Goal: Task Accomplishment & Management: Manage account settings

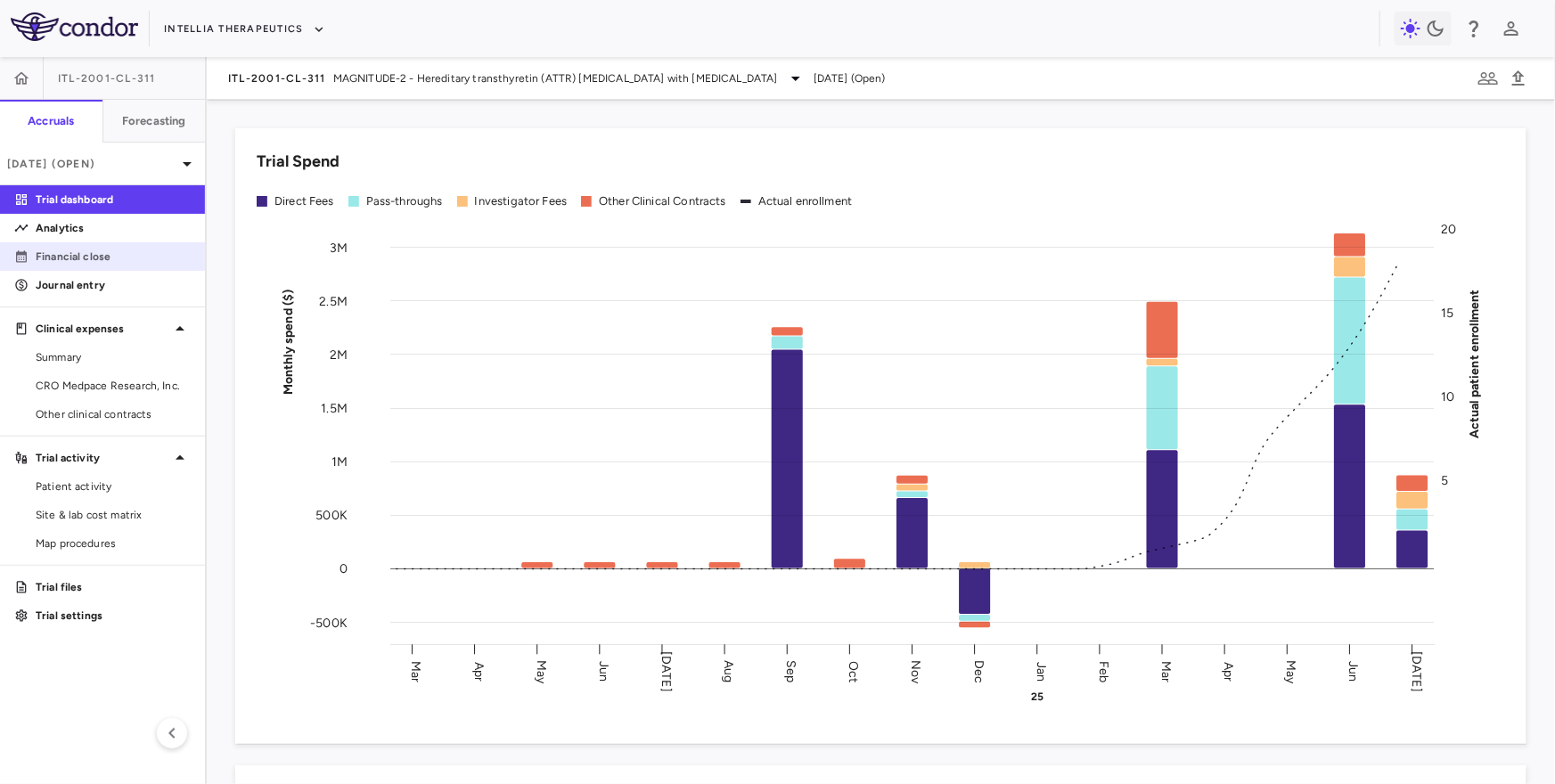
click at [127, 260] on p "Financial close" at bounding box center [113, 256] width 155 height 16
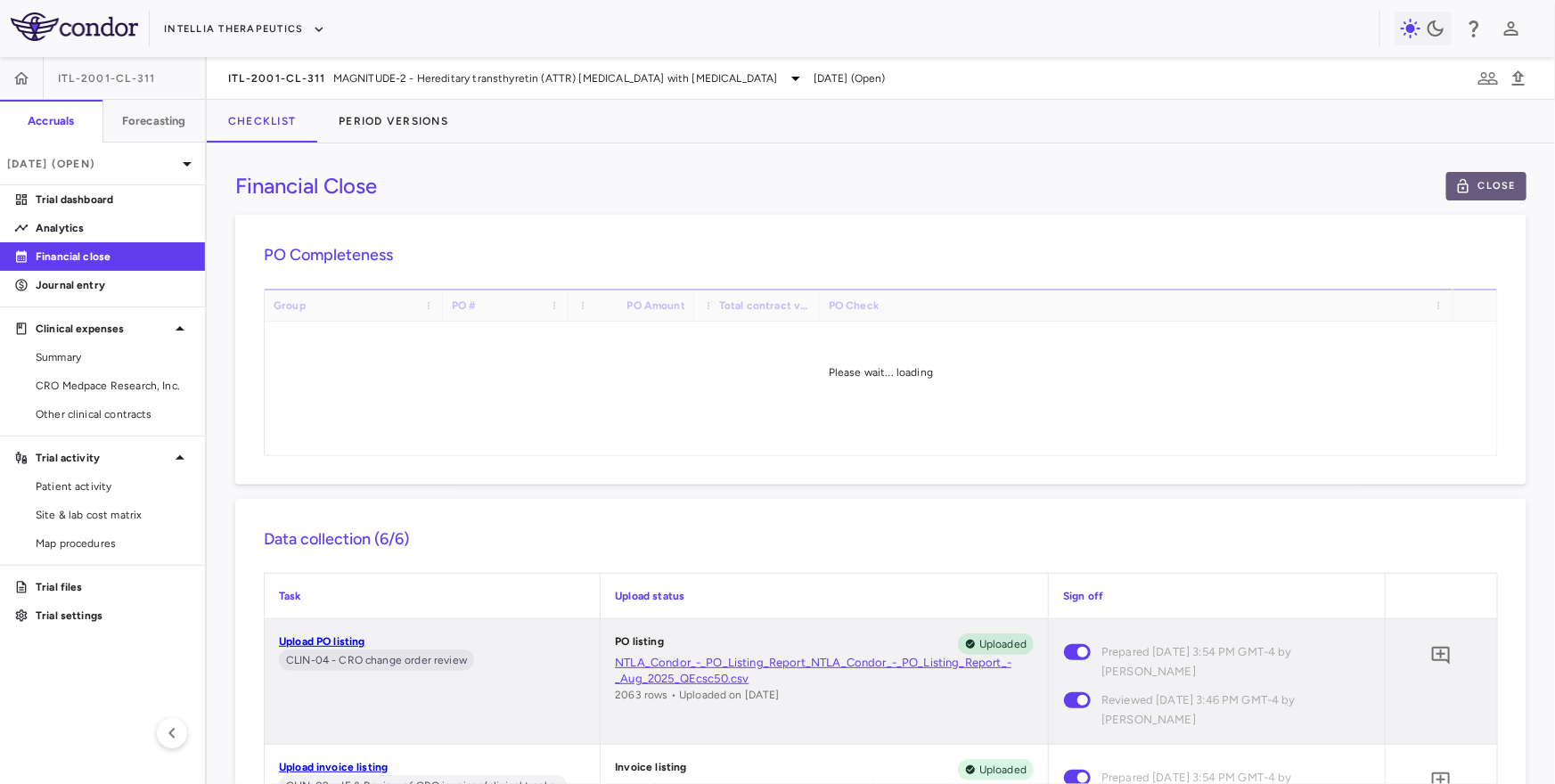
click at [1496, 182] on button "Close" at bounding box center [1486, 186] width 80 height 29
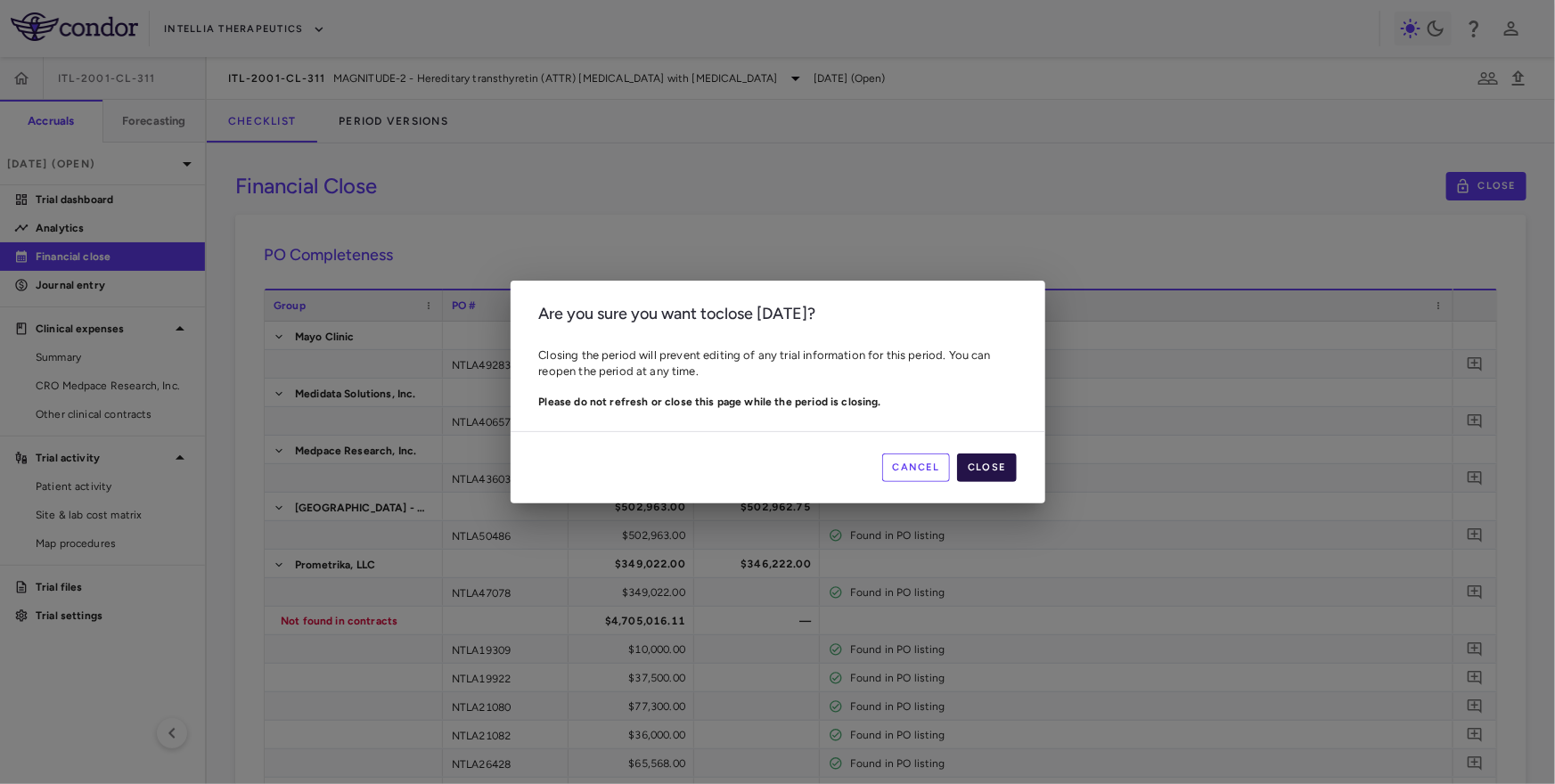
click at [988, 472] on button "Close" at bounding box center [986, 467] width 59 height 29
click at [878, 466] on div "Cancel Close" at bounding box center [778, 468] width 535 height 73
click at [918, 464] on button "Cancel" at bounding box center [917, 467] width 69 height 29
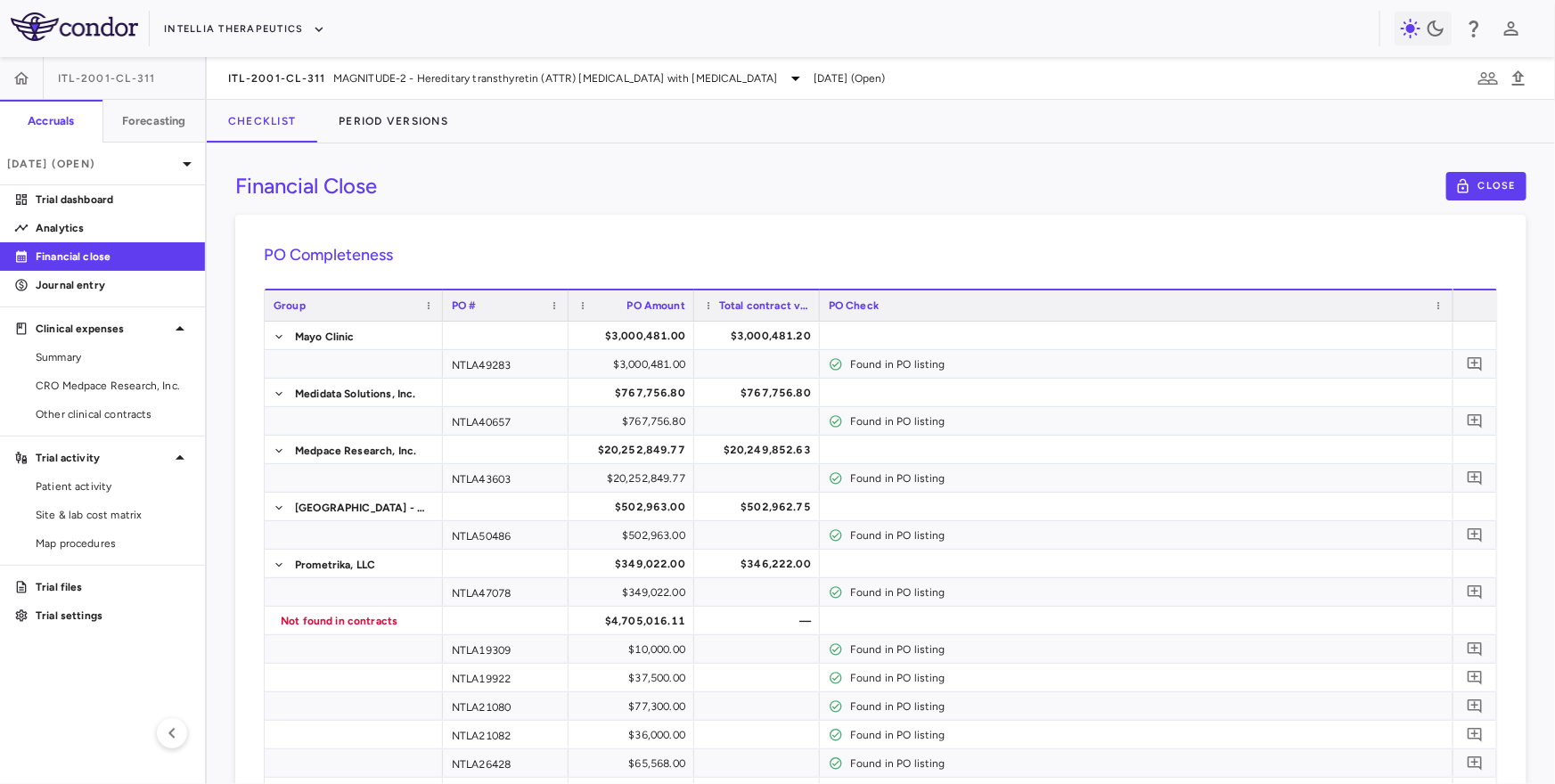
click at [143, 254] on p "Financial close" at bounding box center [113, 256] width 155 height 16
click at [381, 119] on button "Period Versions" at bounding box center [394, 121] width 153 height 43
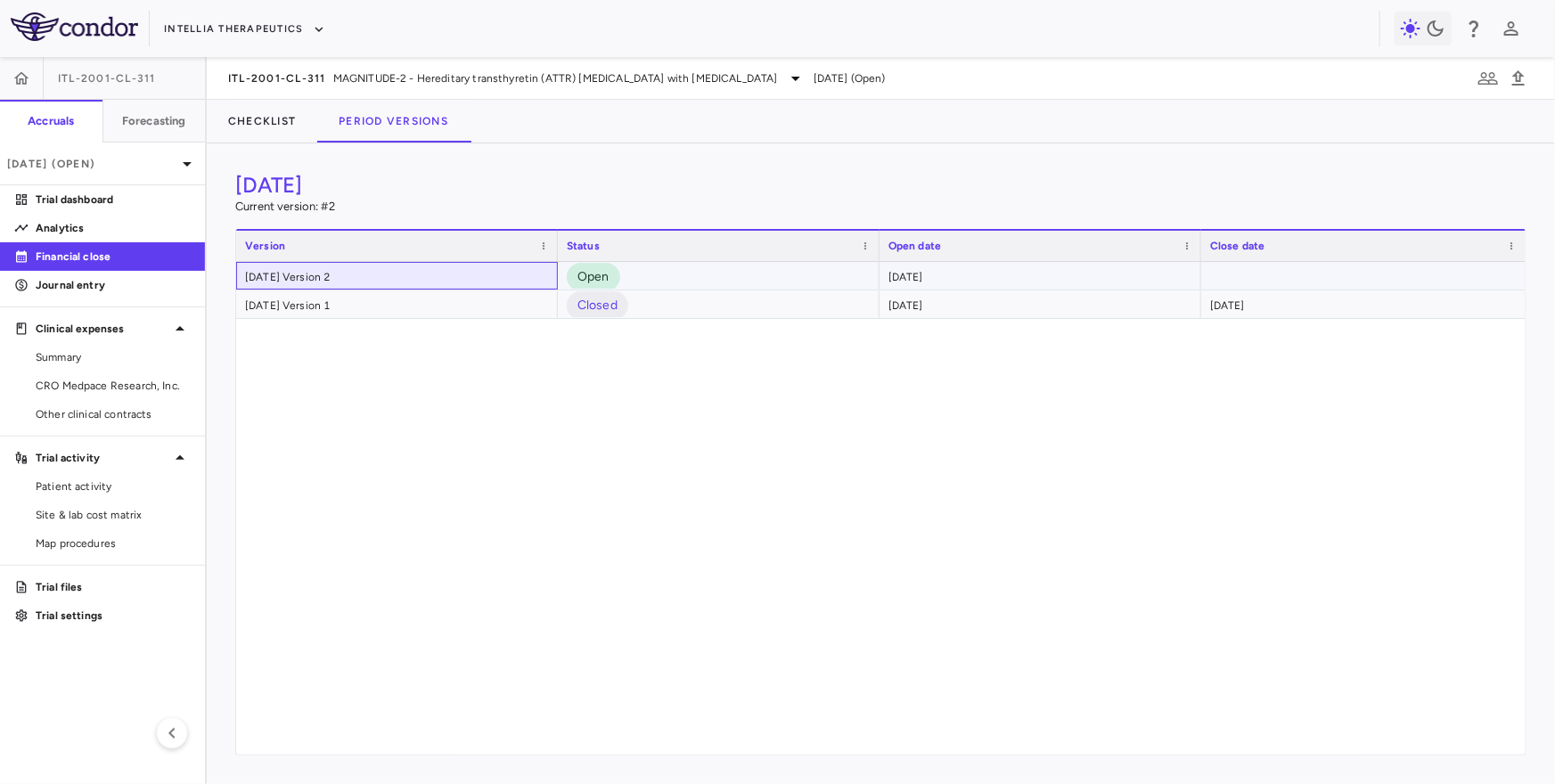
click at [370, 282] on div "July 2025 Version 2" at bounding box center [397, 276] width 322 height 28
click at [382, 270] on div "July 2025 Version 2" at bounding box center [397, 276] width 322 height 28
click at [255, 123] on button "Checklist" at bounding box center [261, 121] width 111 height 43
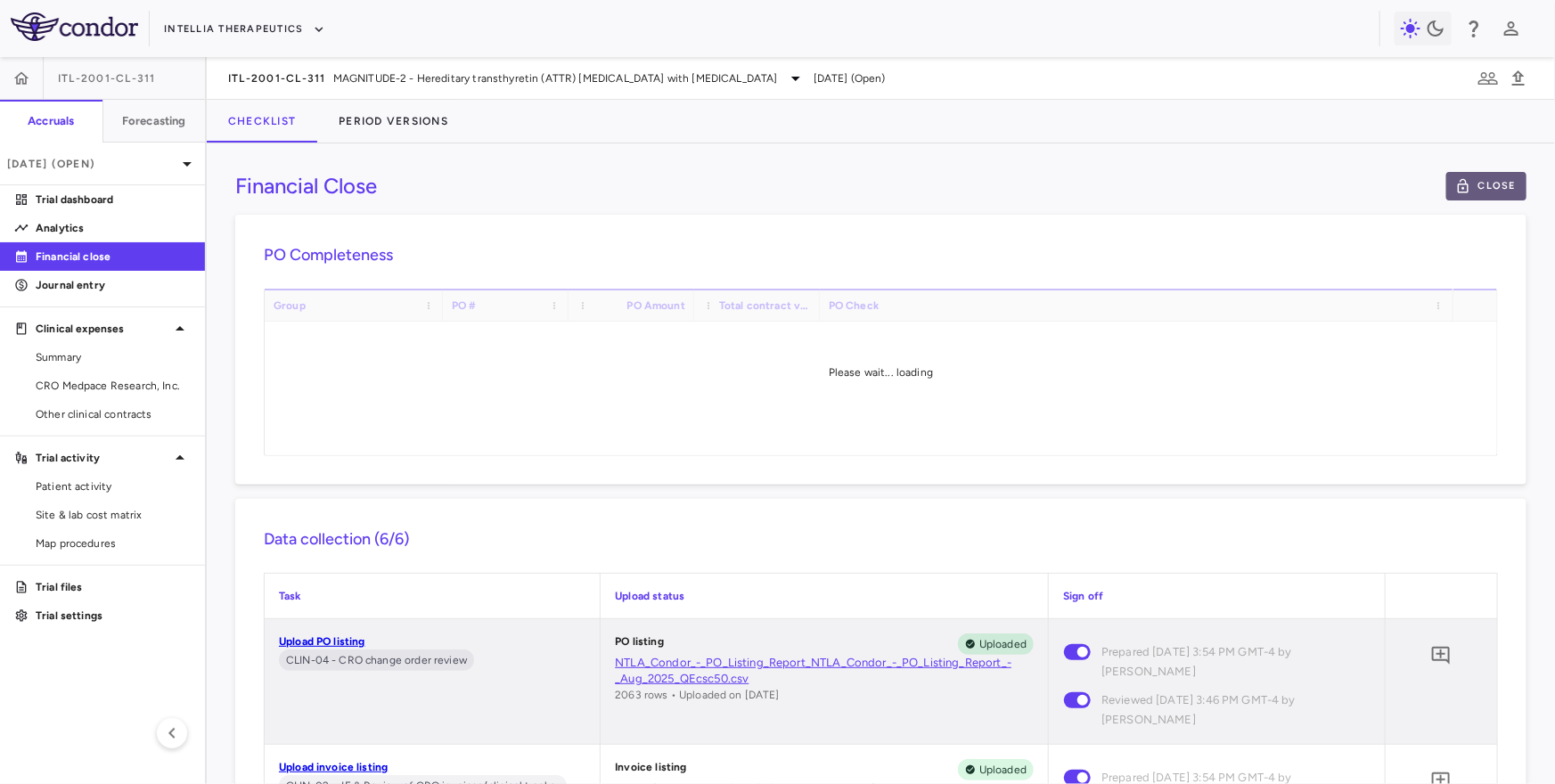
click at [1489, 196] on button "Close" at bounding box center [1486, 186] width 80 height 29
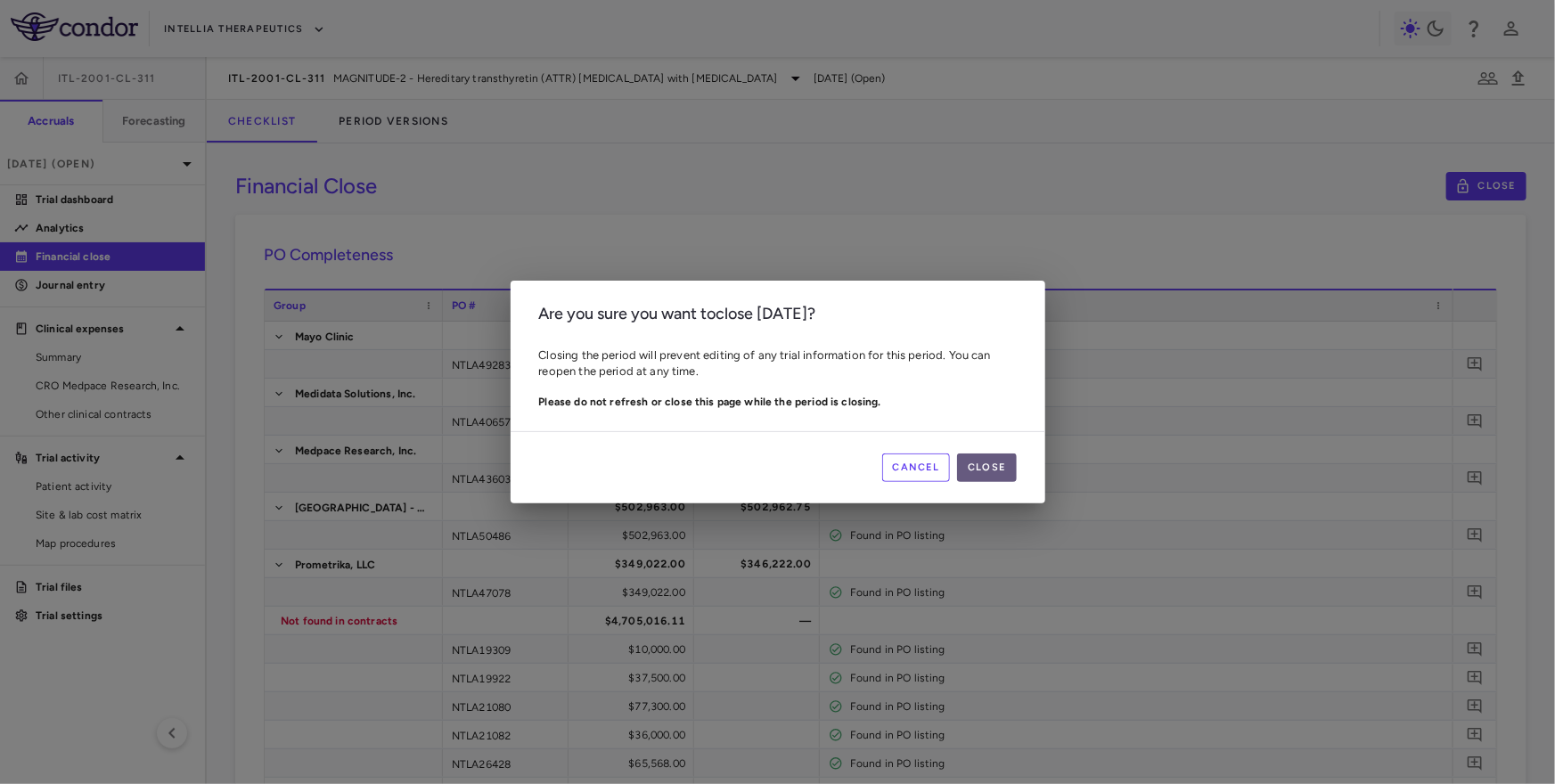
click at [989, 460] on button "Close" at bounding box center [986, 467] width 59 height 29
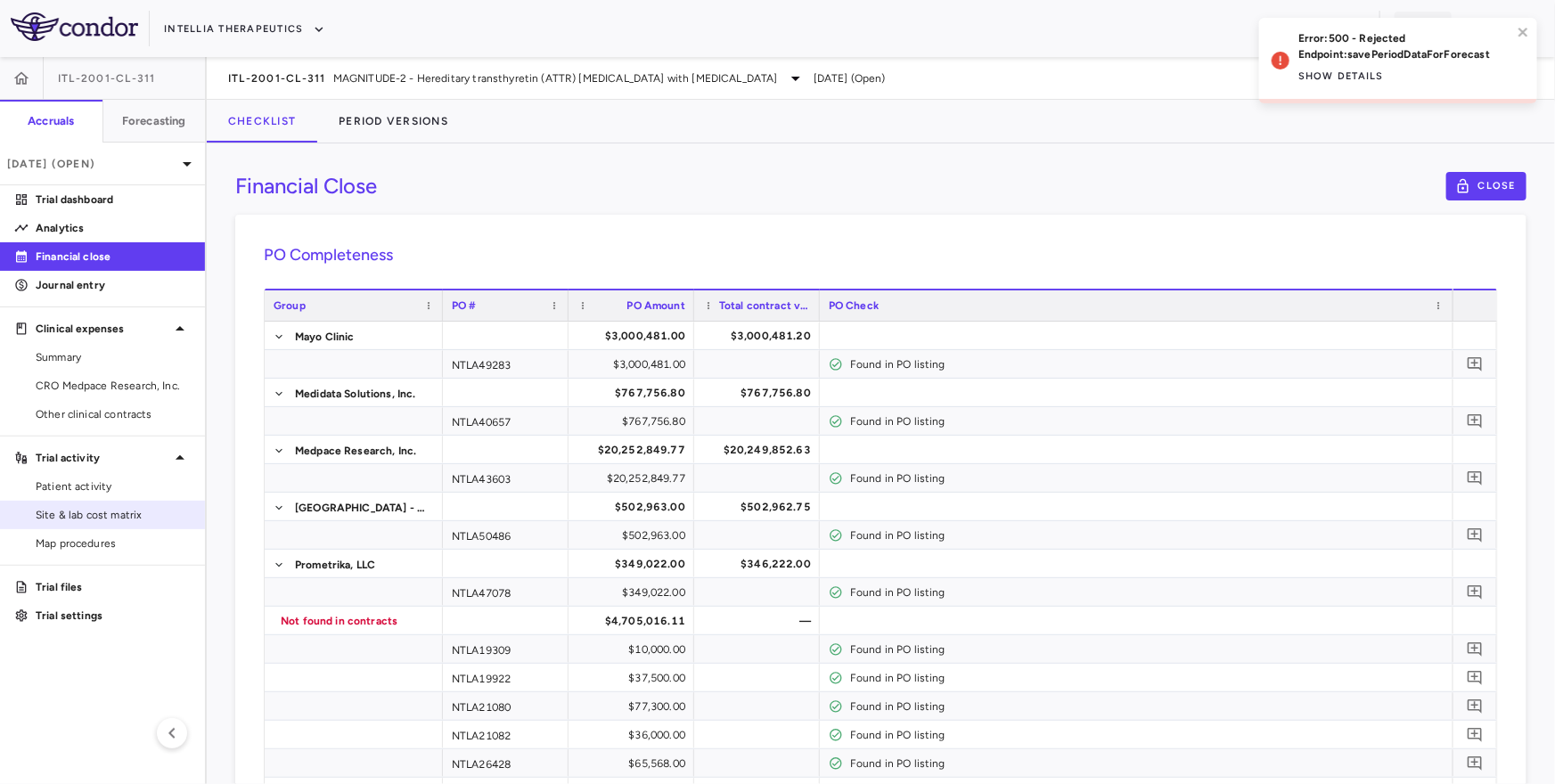
click at [159, 509] on span "Site & lab cost matrix" at bounding box center [113, 514] width 155 height 16
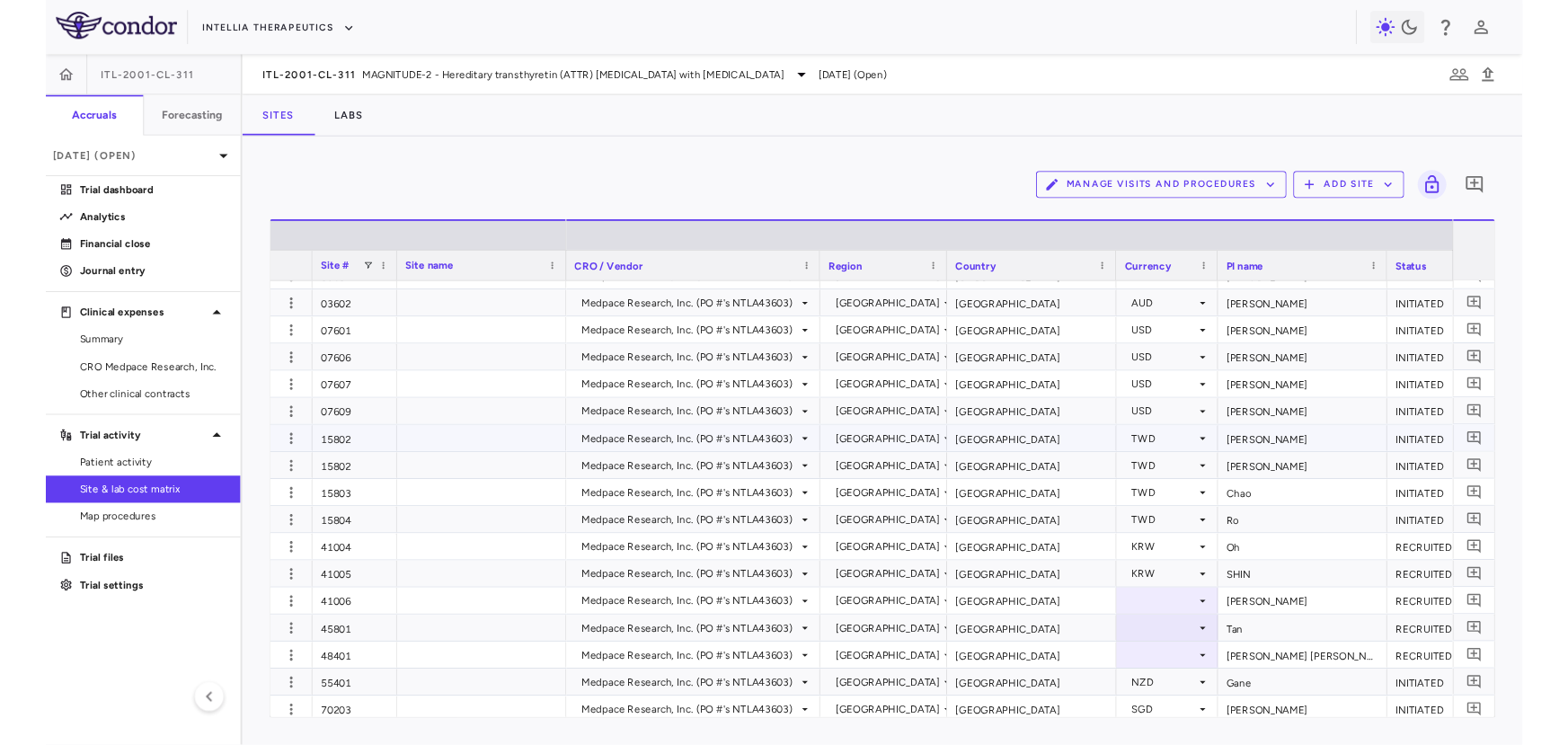
scroll to position [255, 0]
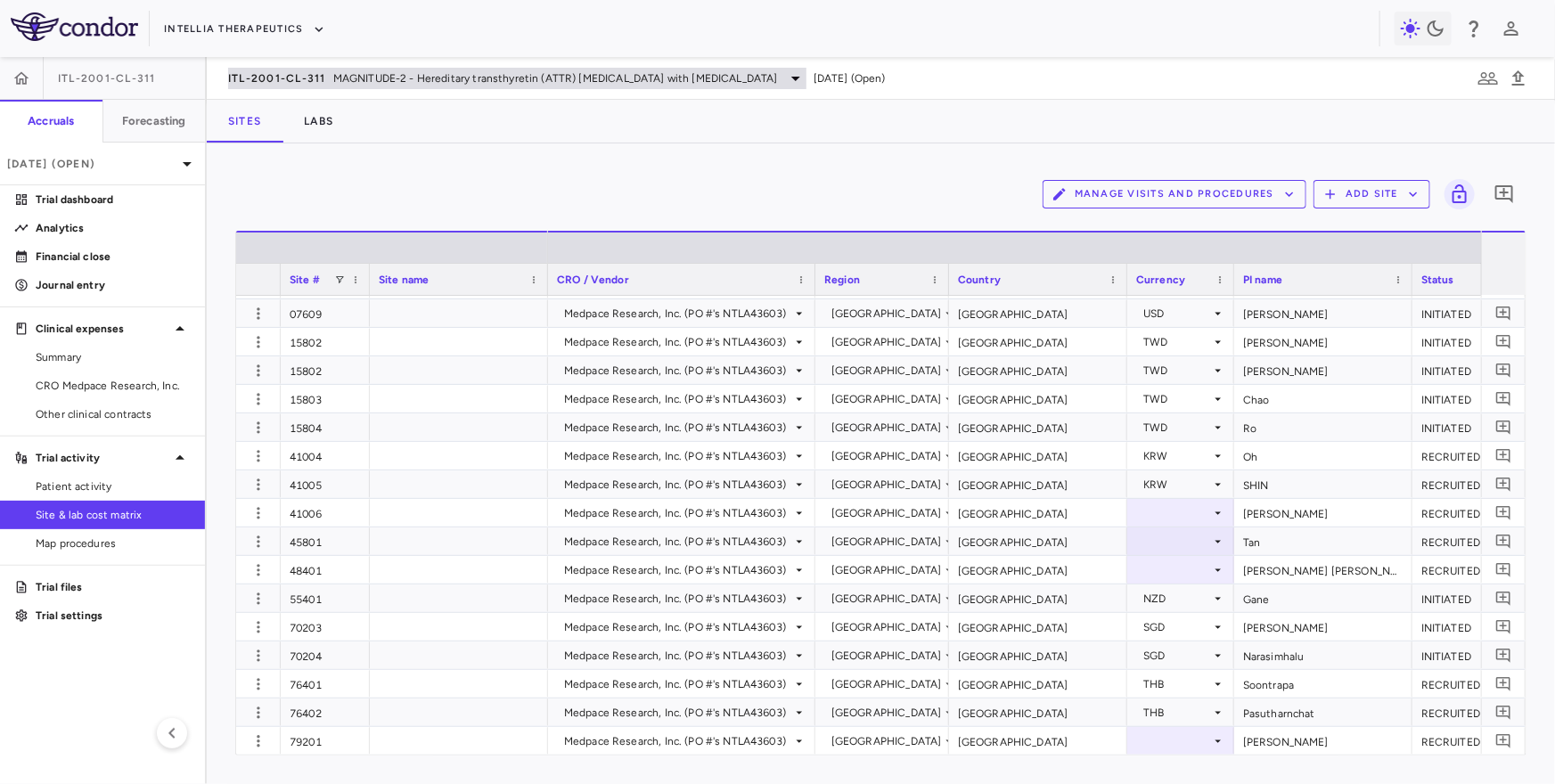
click at [318, 76] on span "ITL-2001-CL-311" at bounding box center [276, 78] width 98 height 14
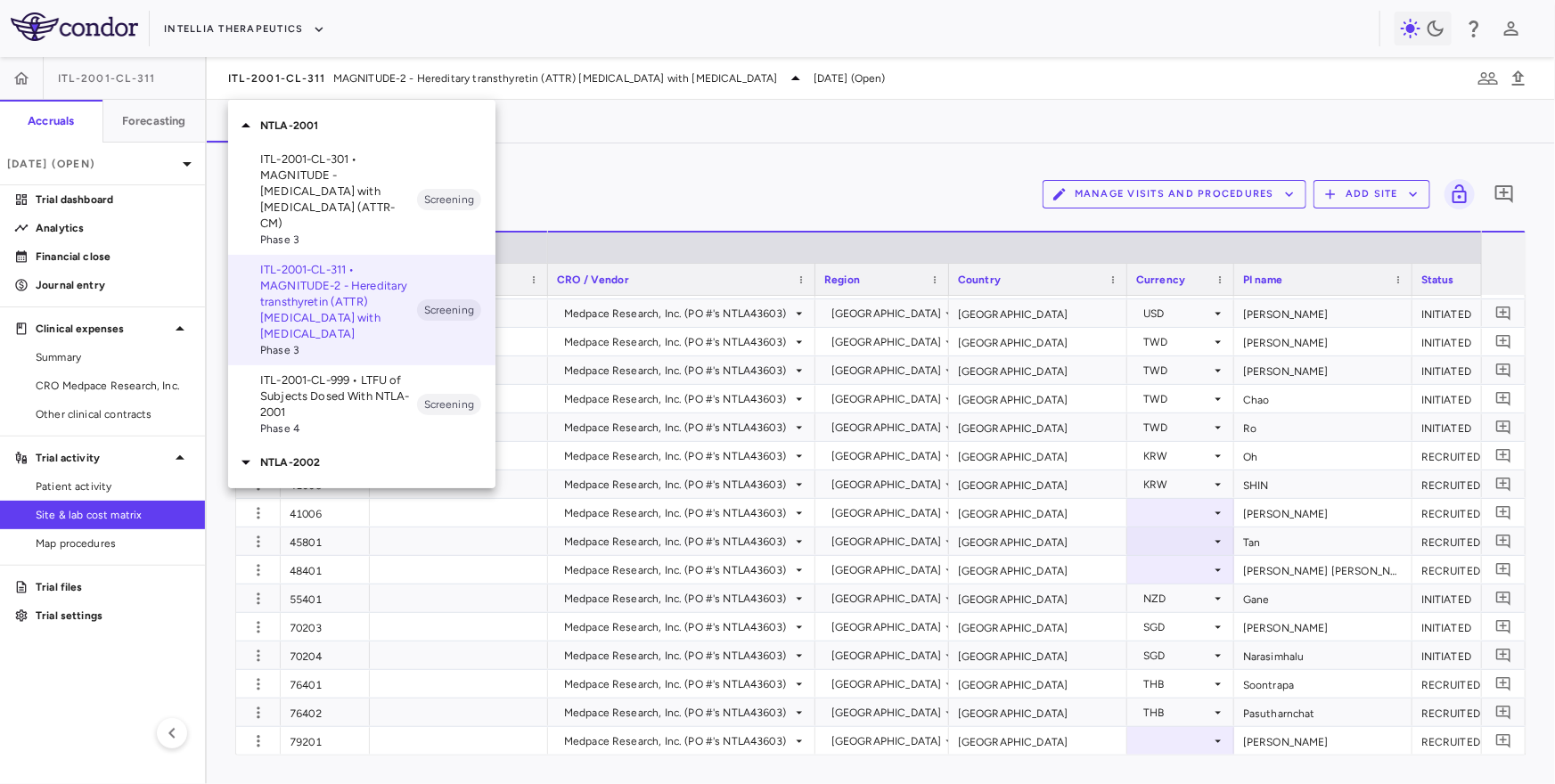
click at [319, 454] on p "NTLA-2002" at bounding box center [378, 461] width 235 height 16
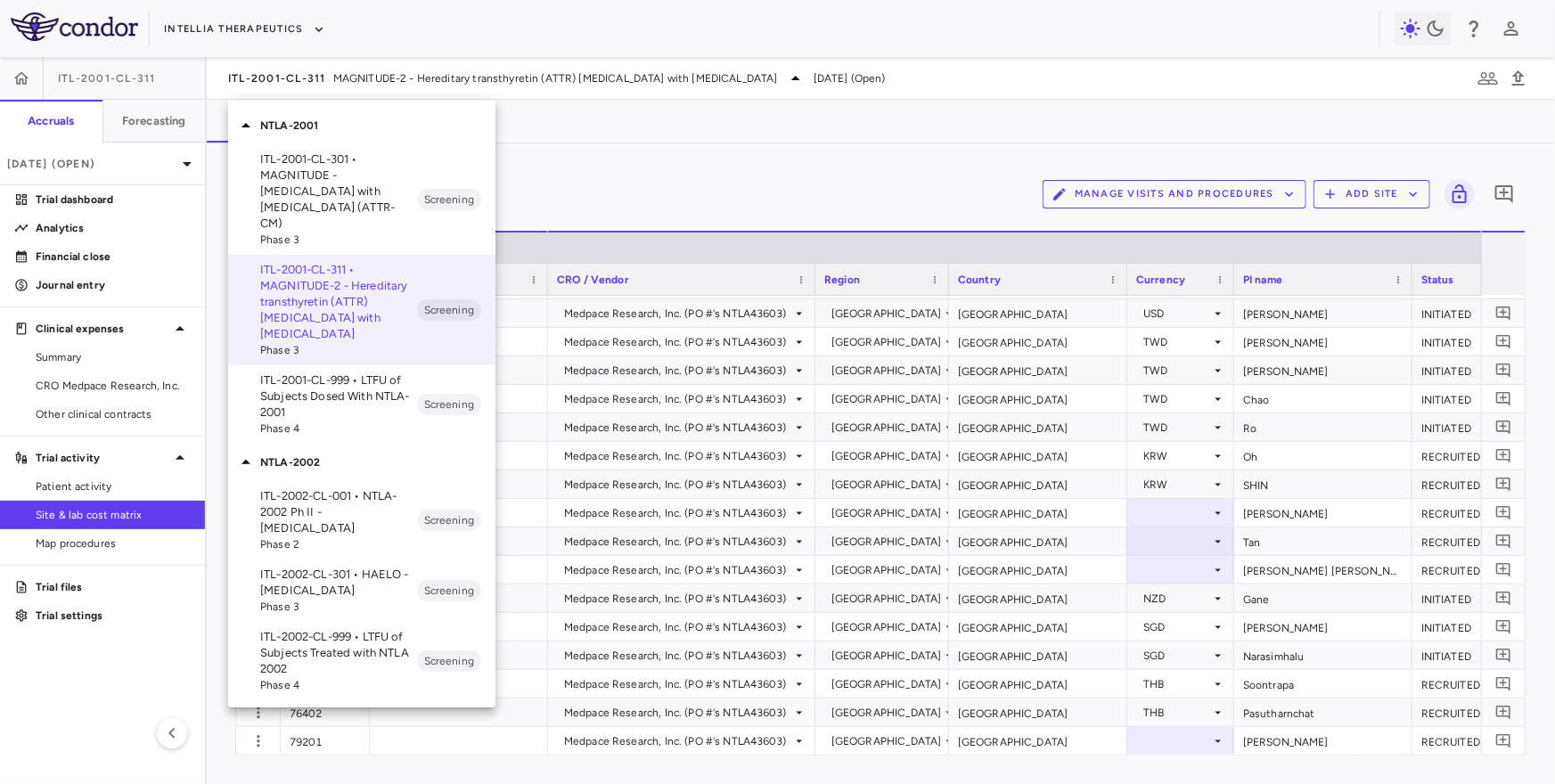
click at [340, 566] on p "ITL-2002-CL-301 • HAELO - Hereditary Angioedema" at bounding box center [339, 582] width 157 height 32
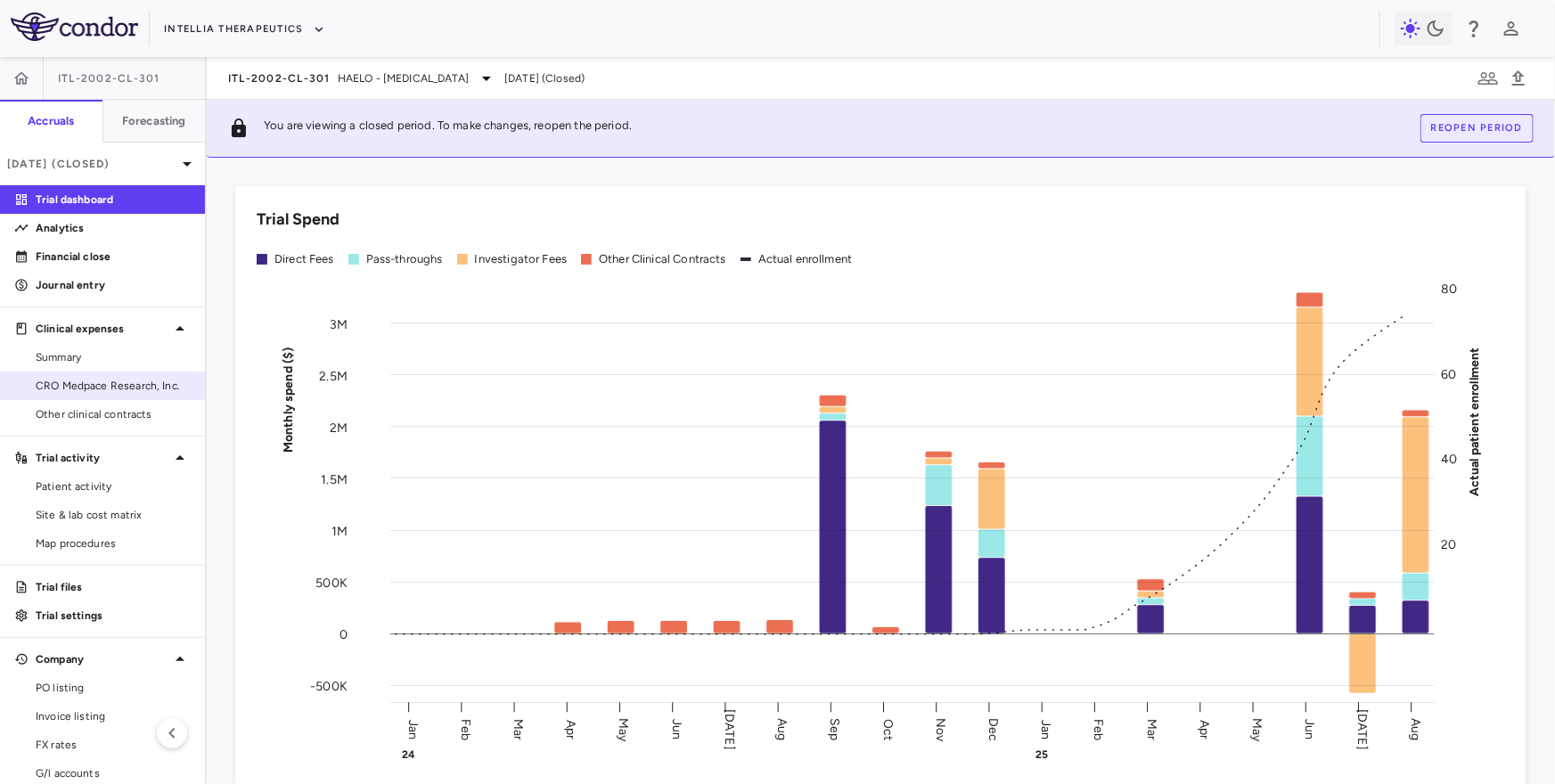
click at [135, 384] on span "CRO Medpace Research, Inc." at bounding box center [113, 385] width 155 height 16
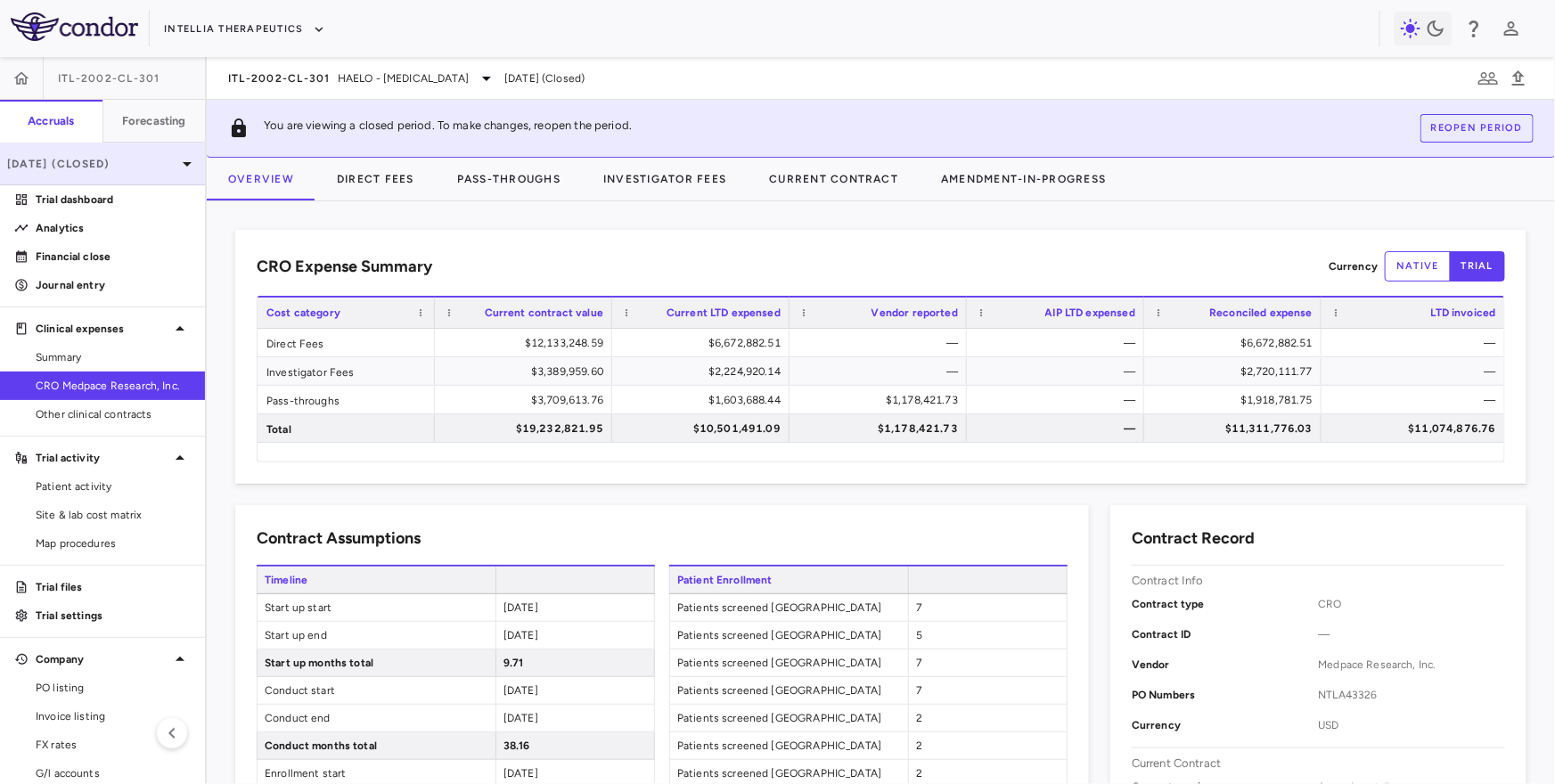
click at [114, 161] on p "Aug 2025 (Closed)" at bounding box center [92, 164] width 169 height 16
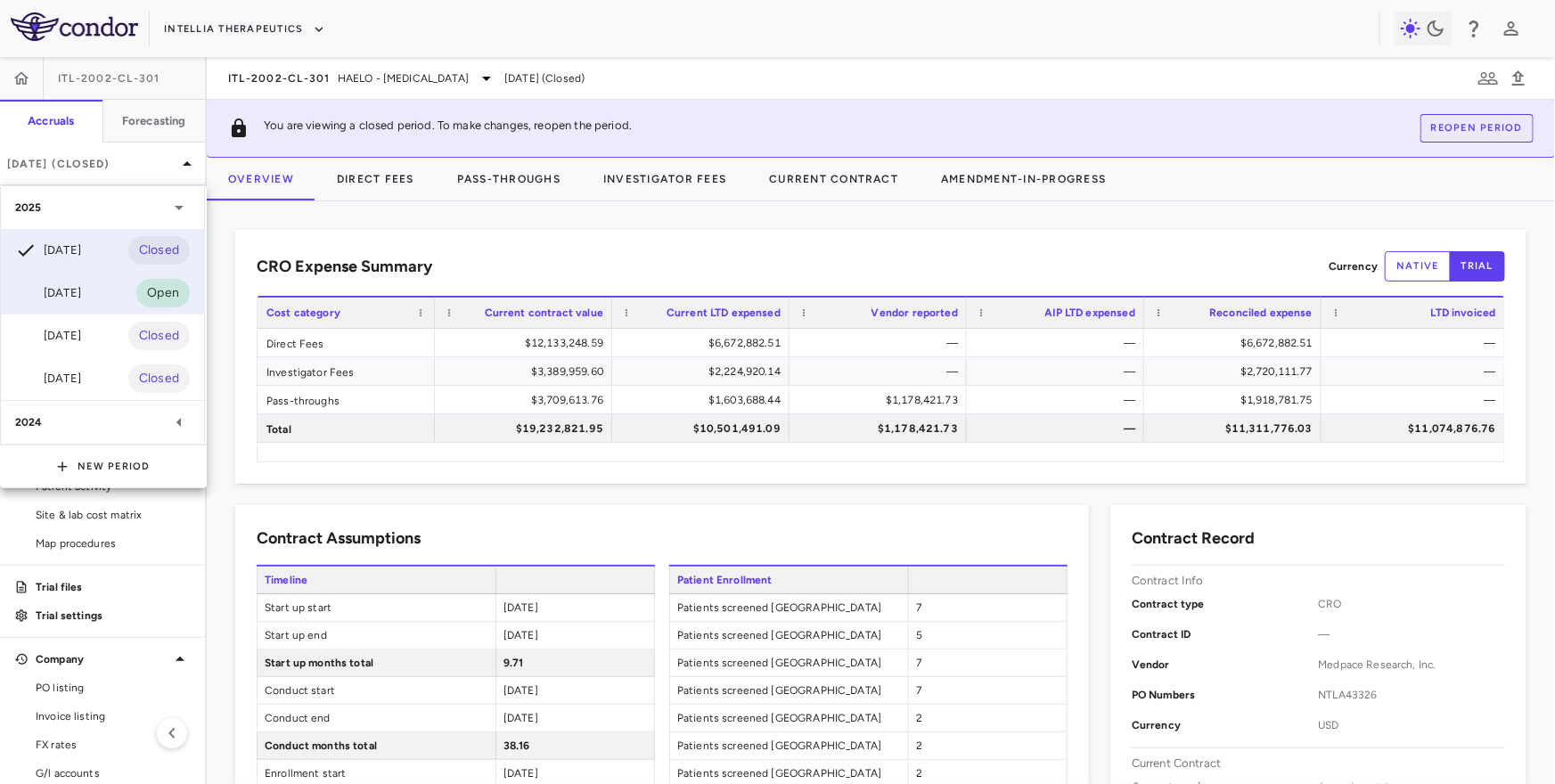
click at [97, 294] on div "Jul 2025 Open" at bounding box center [102, 293] width 203 height 43
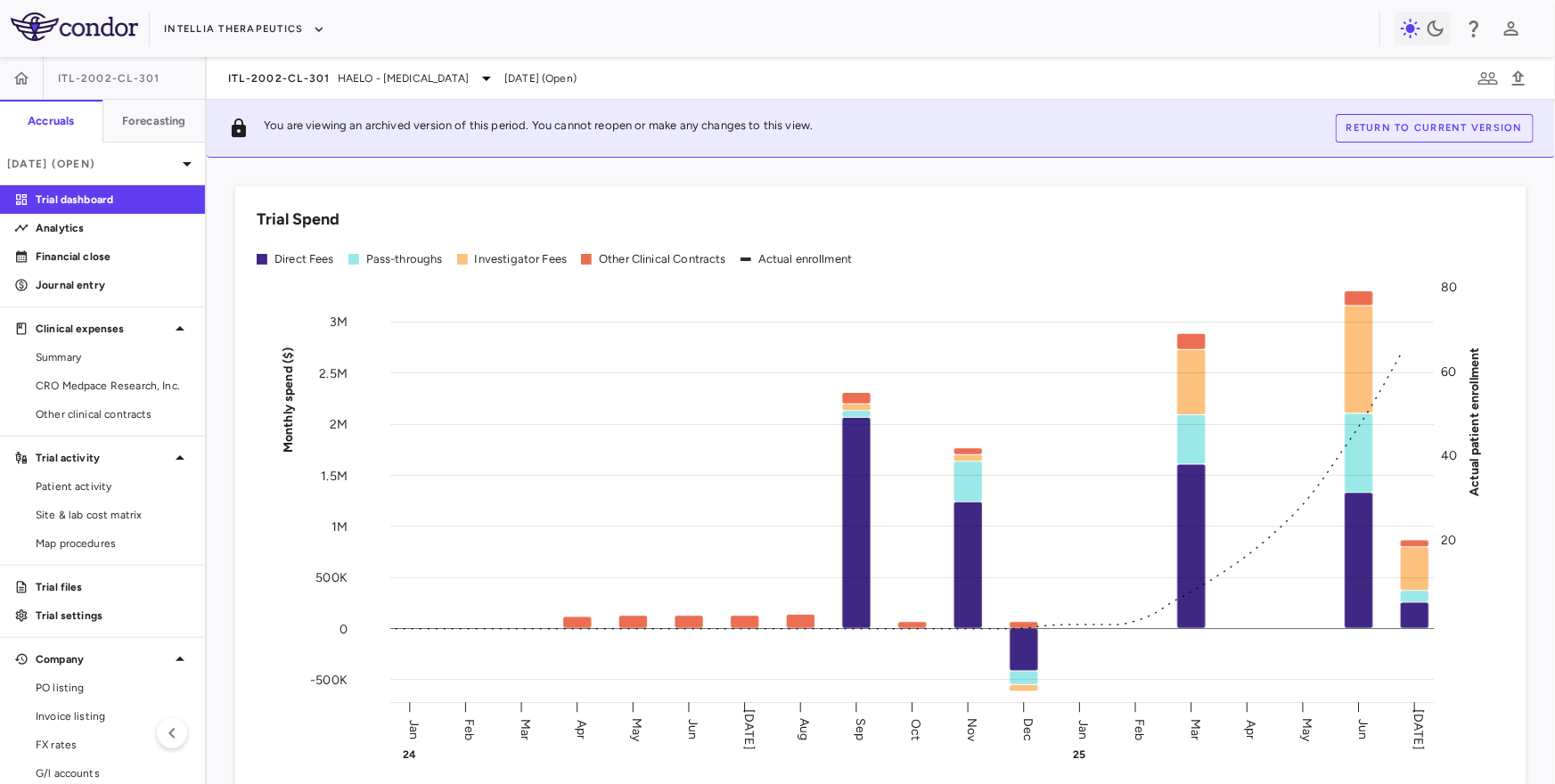
click at [1416, 133] on button "Return to current version" at bounding box center [1435, 128] width 198 height 29
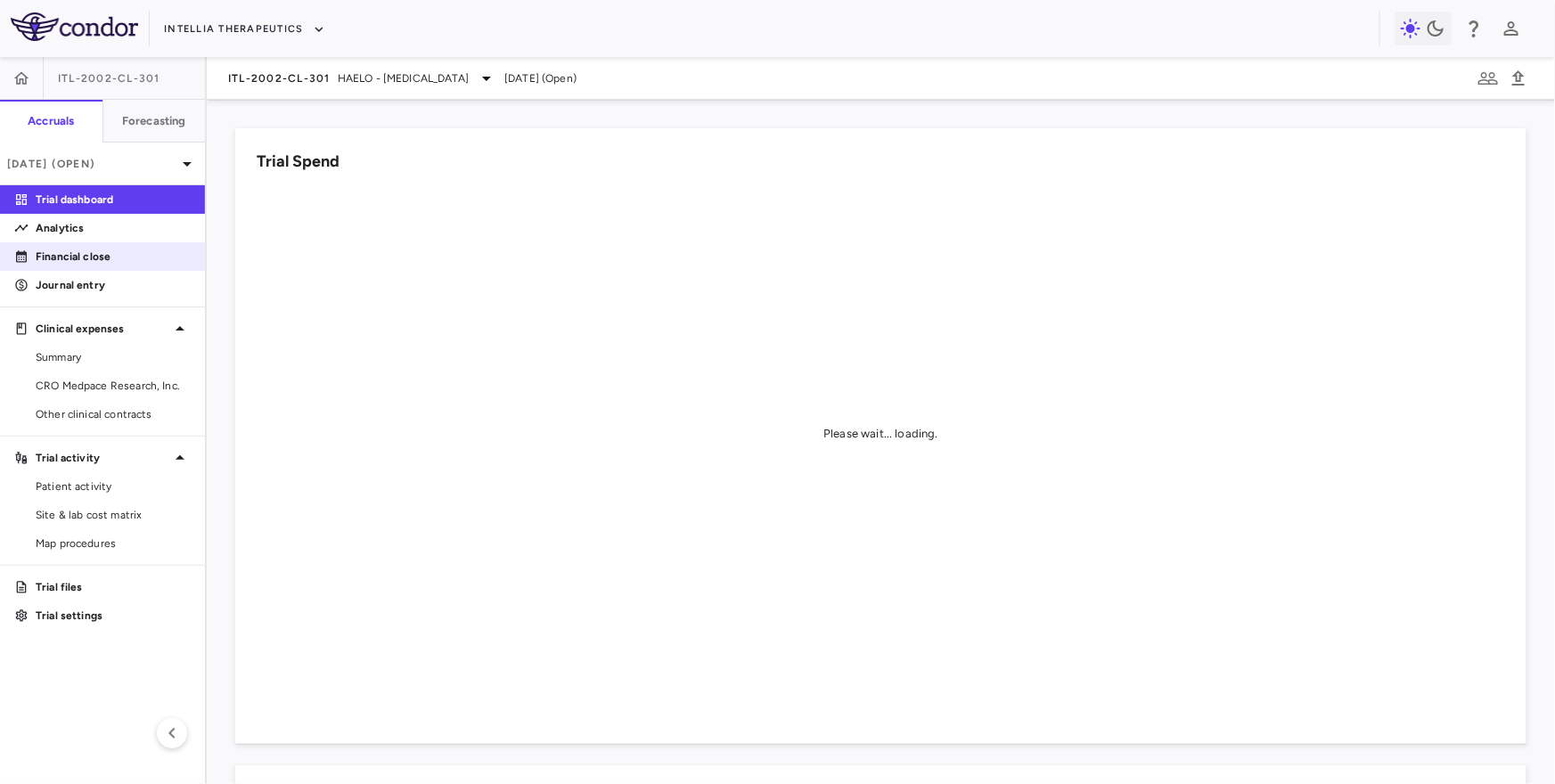
click at [132, 262] on p "Financial close" at bounding box center [113, 256] width 155 height 16
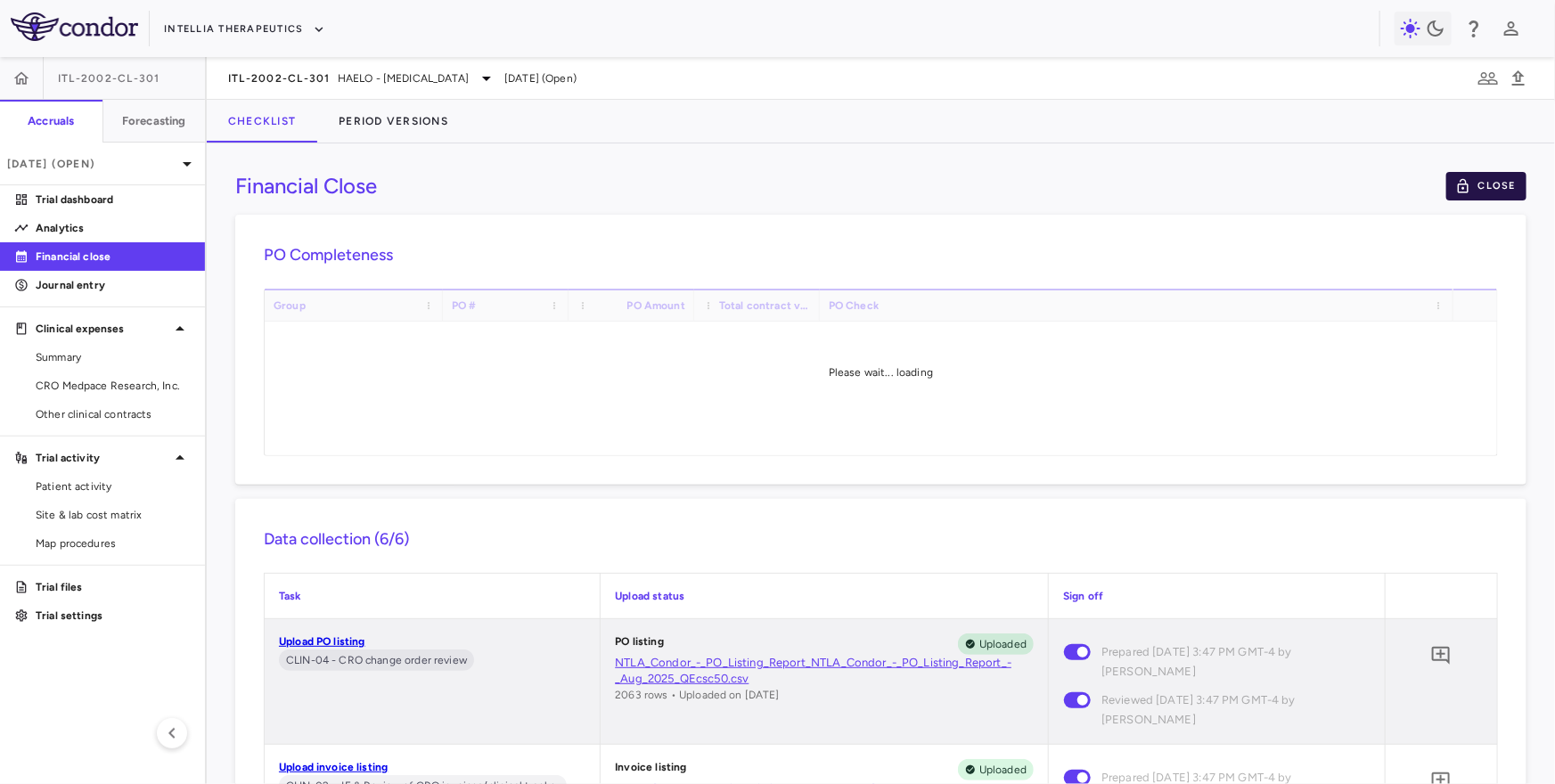
click at [1477, 191] on button "Close" at bounding box center [1486, 186] width 80 height 29
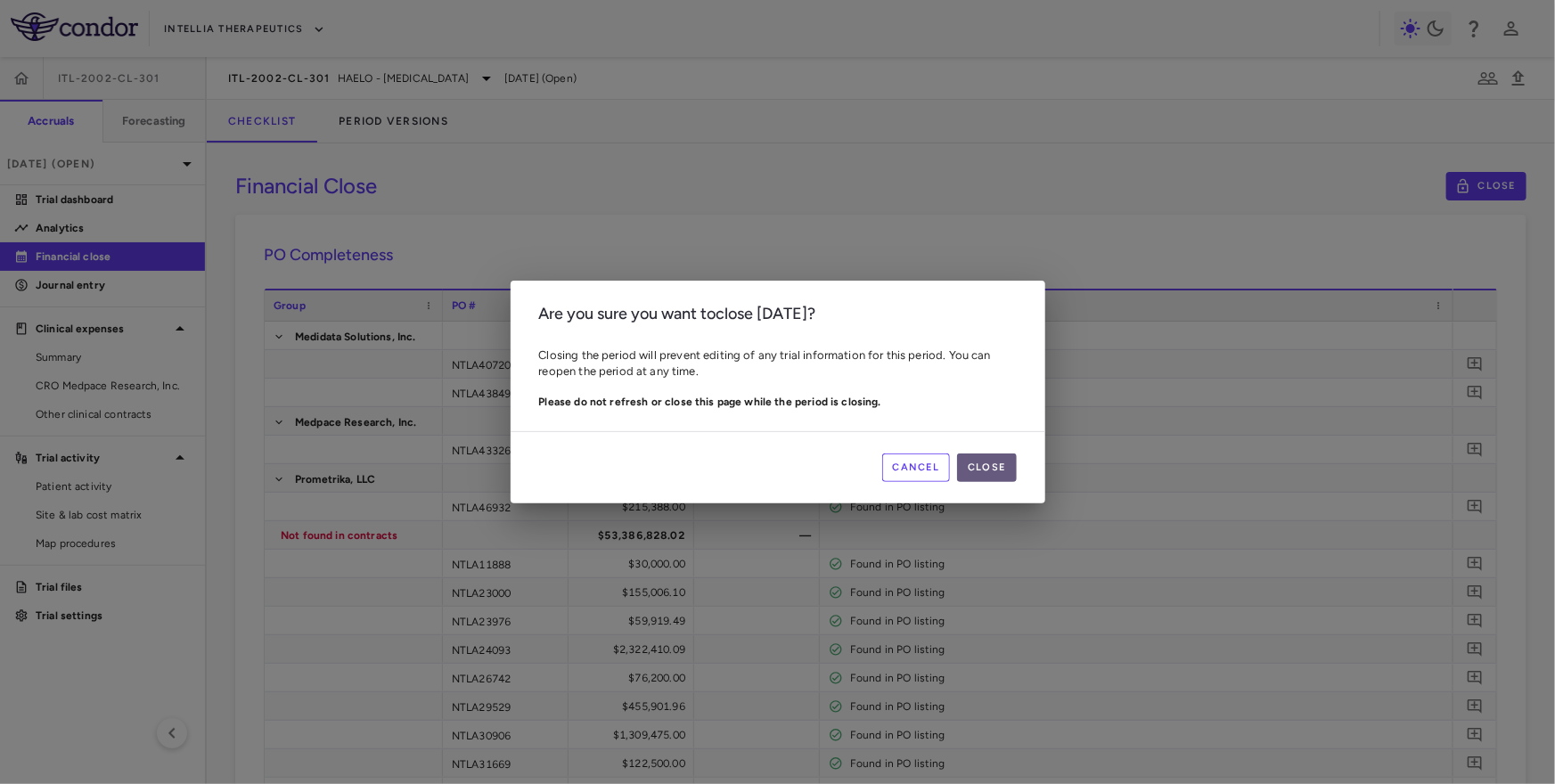
click at [993, 470] on button "Close" at bounding box center [986, 467] width 59 height 29
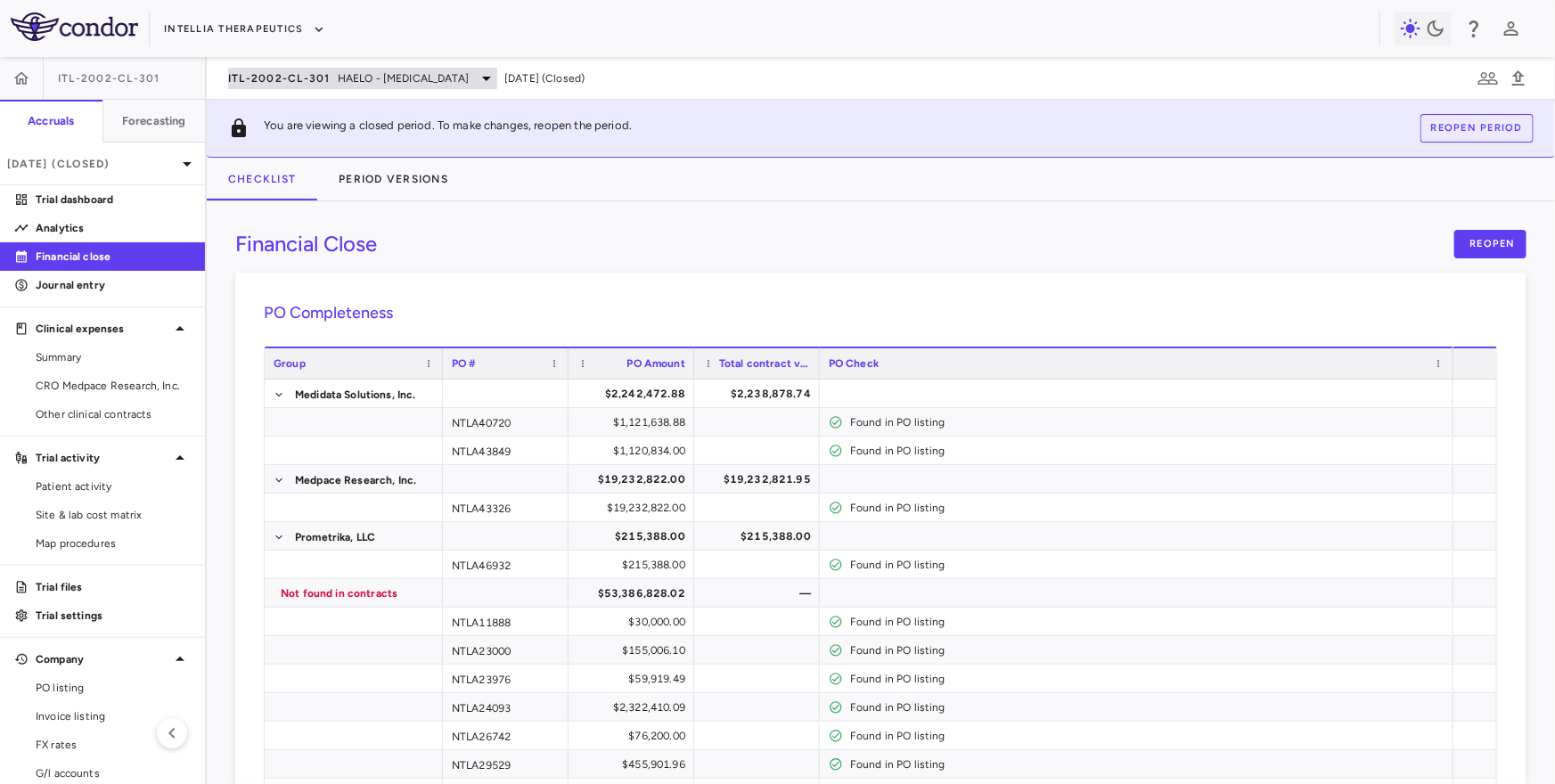
click at [358, 74] on span "HAELO - Hereditary Angioedema" at bounding box center [403, 78] width 131 height 16
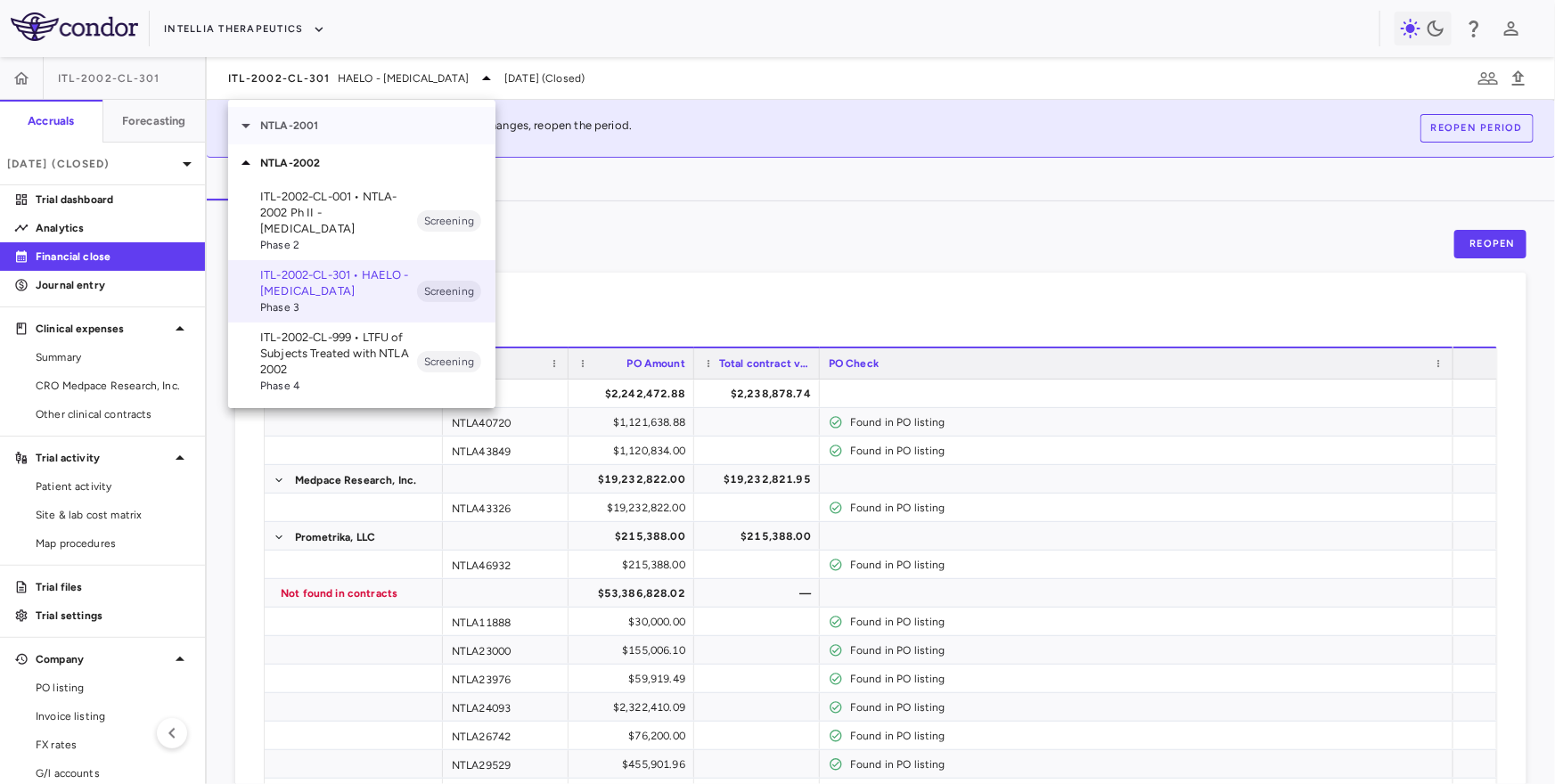
click at [335, 139] on div "NTLA-2001" at bounding box center [361, 126] width 267 height 37
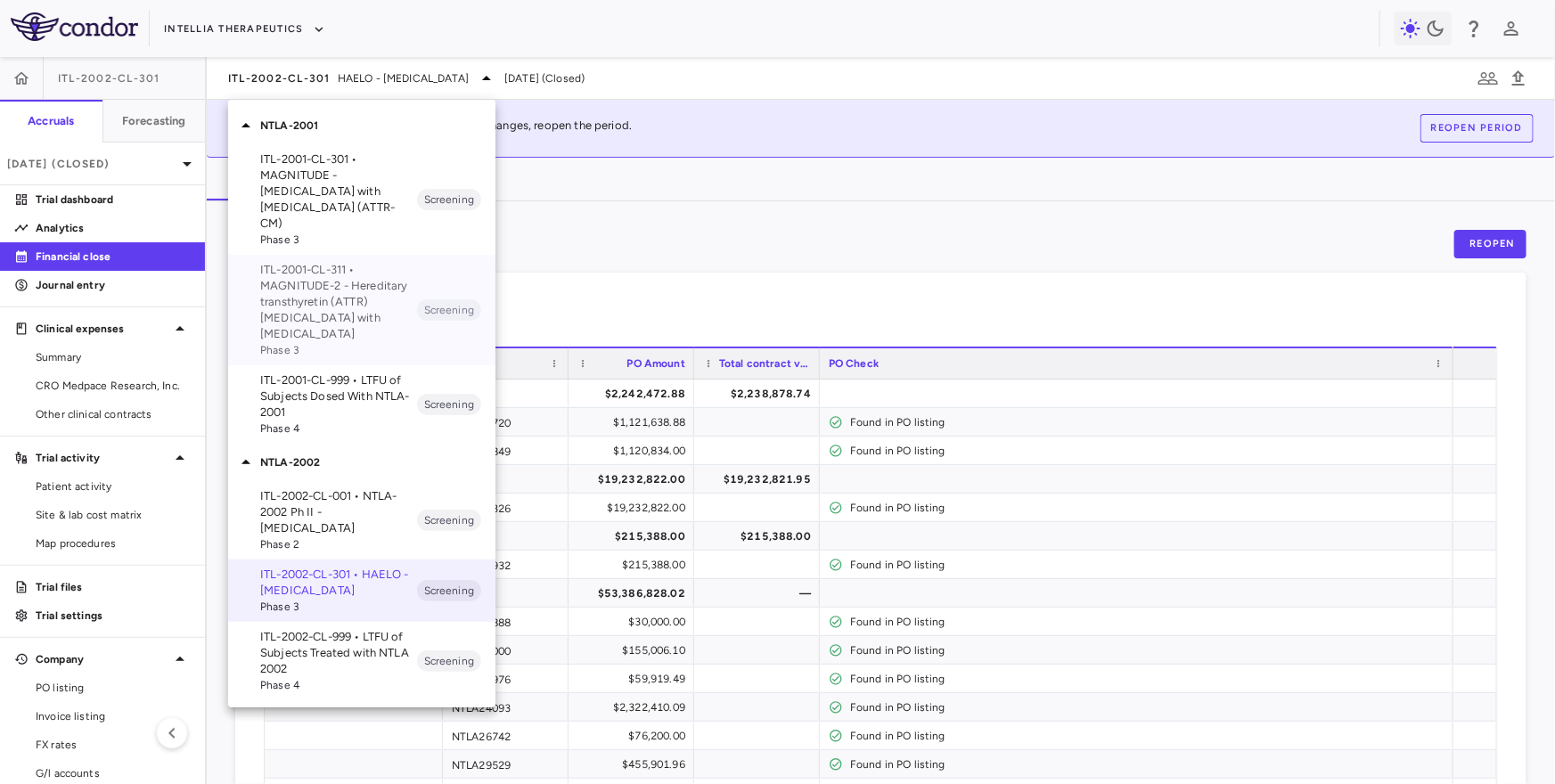
click at [350, 262] on p "ITL-2001-CL-311 • MAGNITUDE-2 - Hereditary transthyretin (ATTR) amyloidosis wit…" at bounding box center [339, 302] width 157 height 80
